Goal: Task Accomplishment & Management: Complete application form

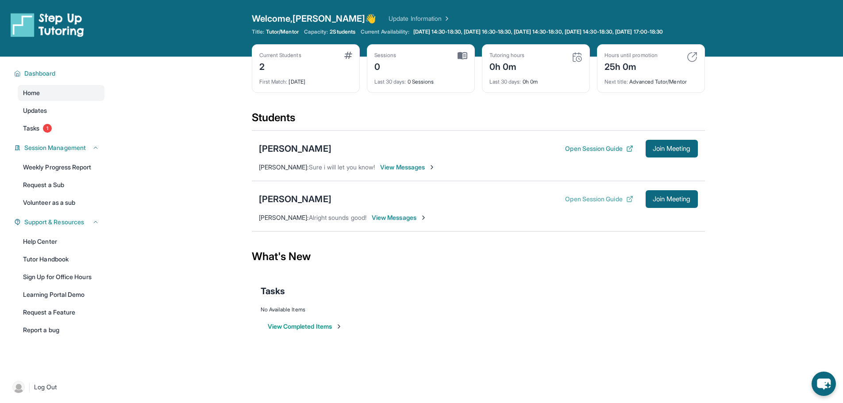
click at [593, 203] on button "Open Session Guide" at bounding box center [599, 199] width 68 height 9
click at [684, 202] on span "Join Meeting" at bounding box center [672, 198] width 38 height 5
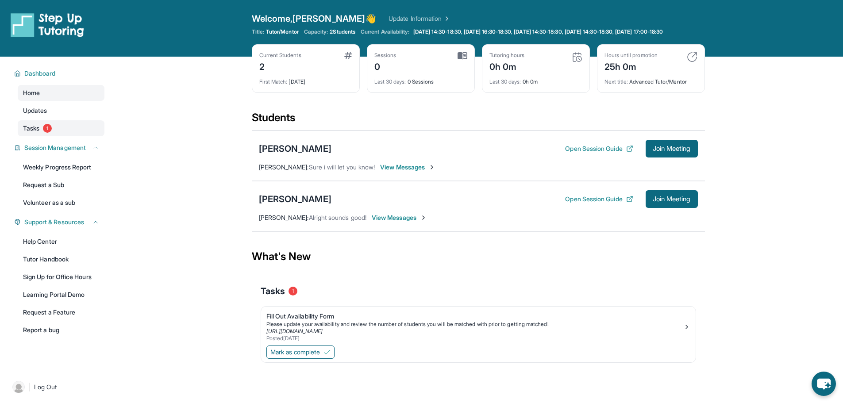
click at [36, 133] on span "Tasks" at bounding box center [31, 128] width 16 height 9
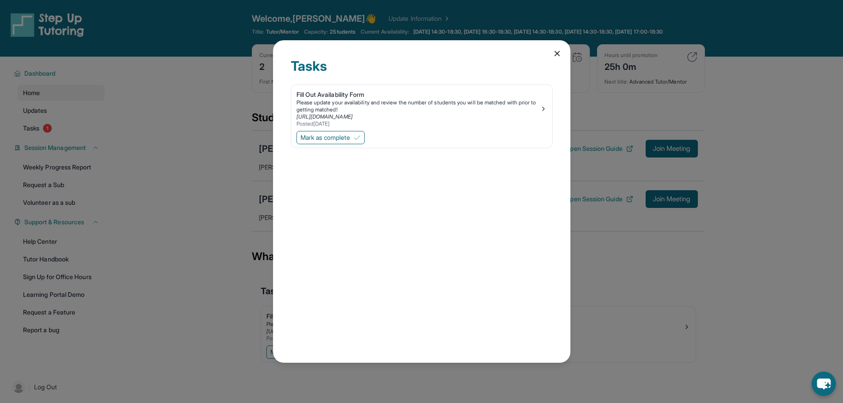
click at [186, 141] on div "Tasks Fill Out Availability Form Please update your availability and review the…" at bounding box center [421, 201] width 843 height 403
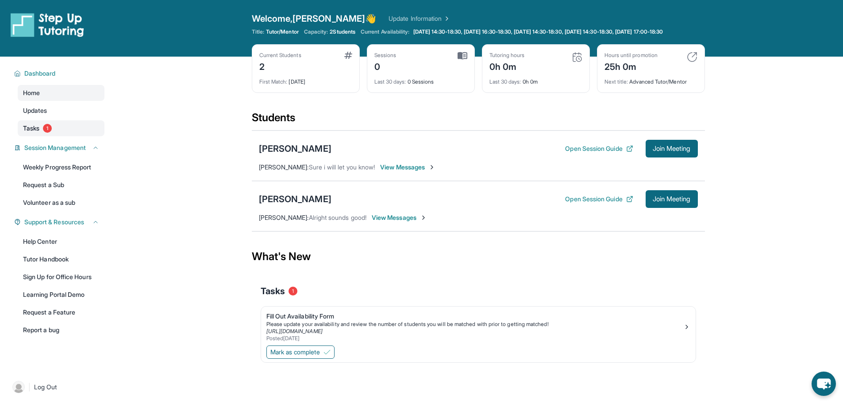
click at [44, 133] on span "1" at bounding box center [47, 128] width 9 height 9
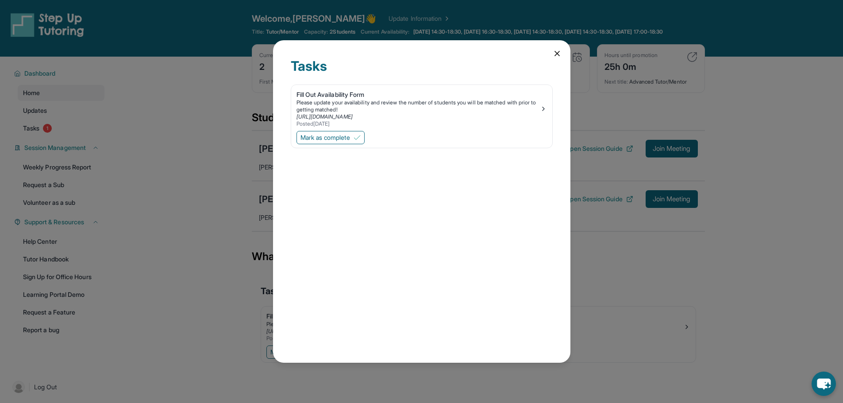
click at [157, 150] on div "Tasks Fill Out Availability Form Please update your availability and review the…" at bounding box center [421, 201] width 843 height 403
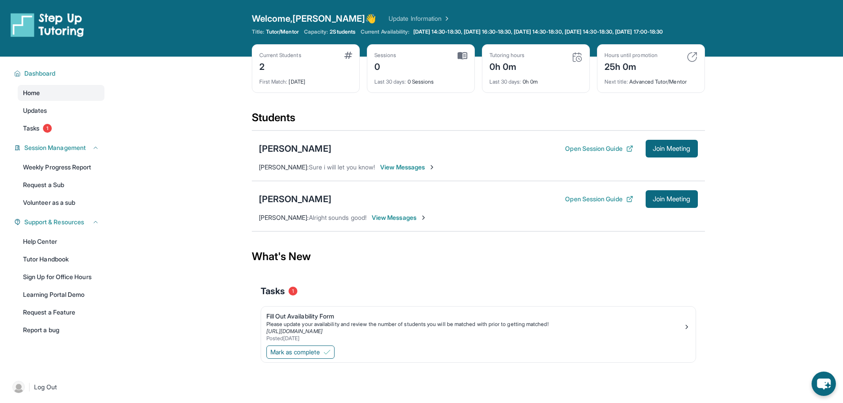
click at [38, 94] on link "Home" at bounding box center [61, 93] width 87 height 16
click at [43, 115] on span "Updates" at bounding box center [35, 110] width 24 height 9
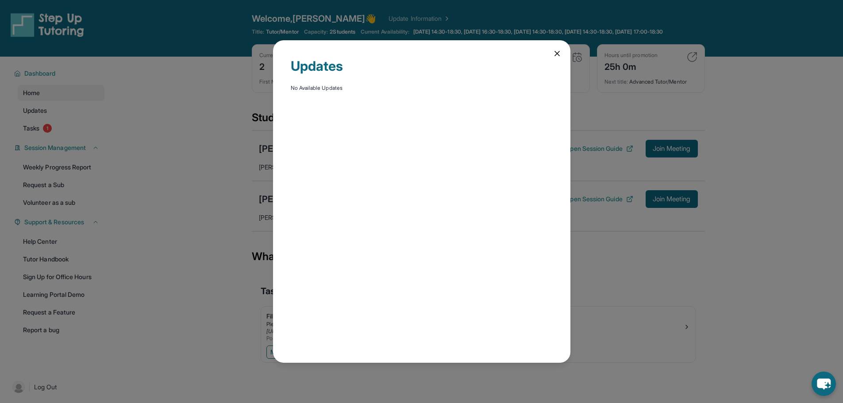
click at [175, 145] on div "Updates No Available Updates" at bounding box center [421, 201] width 843 height 403
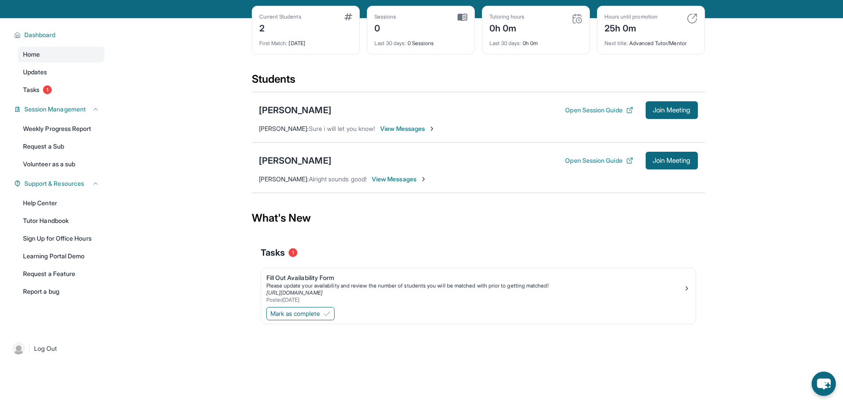
scroll to position [44, 0]
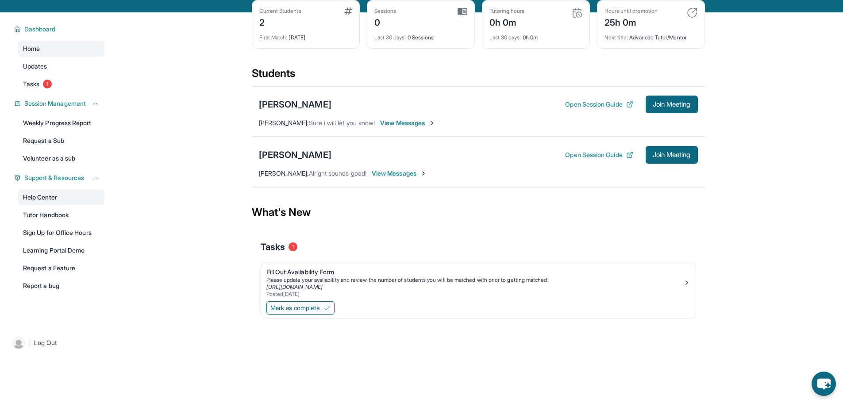
click at [58, 203] on link "Help Center" at bounding box center [61, 197] width 87 height 16
click at [523, 291] on div "[URL][DOMAIN_NAME]" at bounding box center [474, 287] width 417 height 7
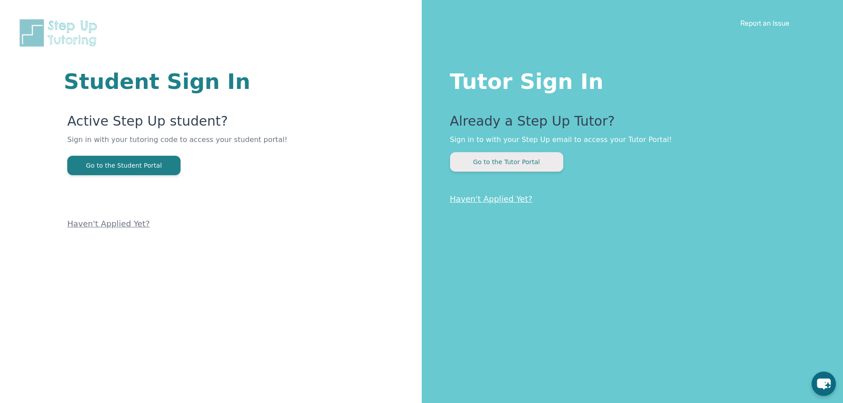
click at [517, 163] on button "Go to the Tutor Portal" at bounding box center [506, 161] width 113 height 19
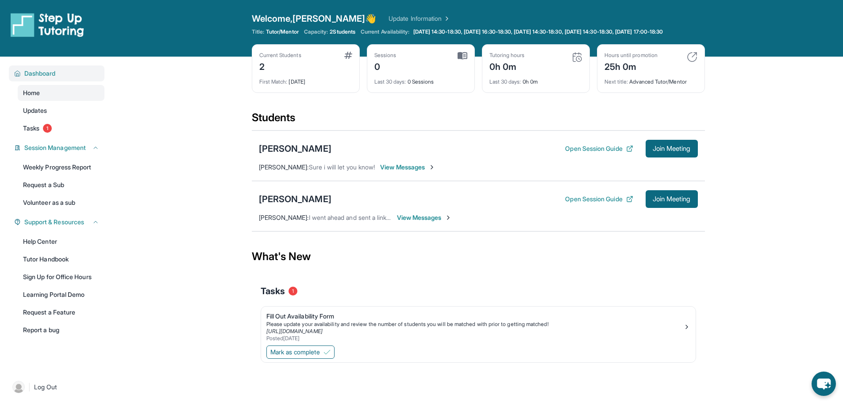
click at [51, 78] on span "Dashboard" at bounding box center [39, 73] width 31 height 9
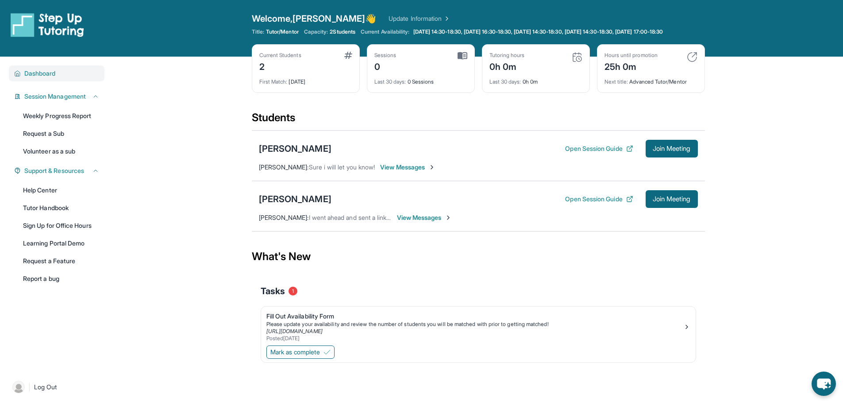
click at [51, 78] on span "Dashboard" at bounding box center [39, 73] width 31 height 9
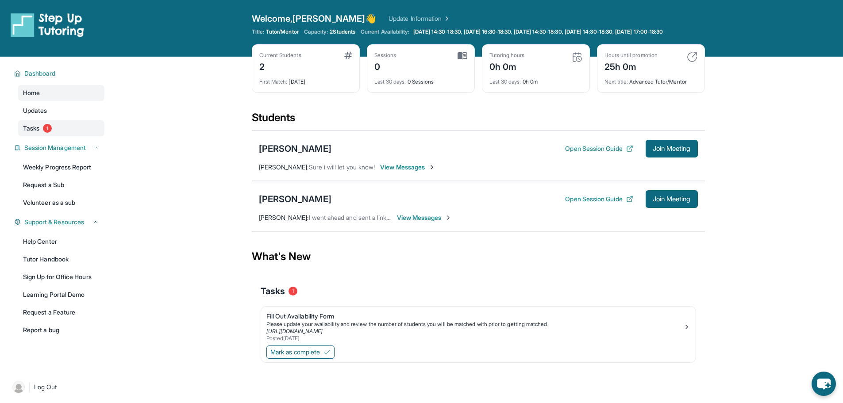
click at [61, 134] on link "Tasks 1" at bounding box center [61, 128] width 87 height 16
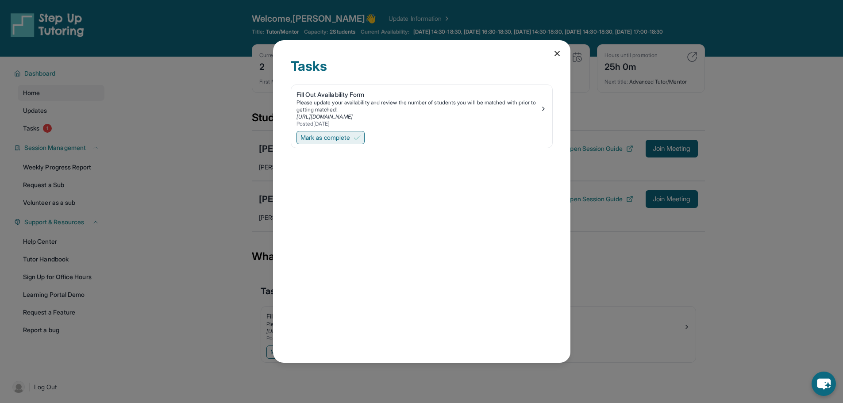
click at [335, 140] on span "Mark as complete" at bounding box center [325, 137] width 50 height 9
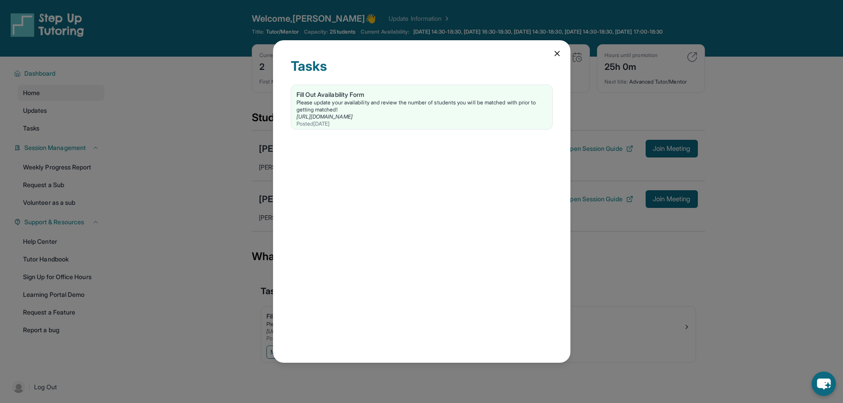
click at [257, 155] on div "Tasks Fill Out Availability Form Please update your availability and review the…" at bounding box center [421, 201] width 843 height 403
